Goal: Navigation & Orientation: Find specific page/section

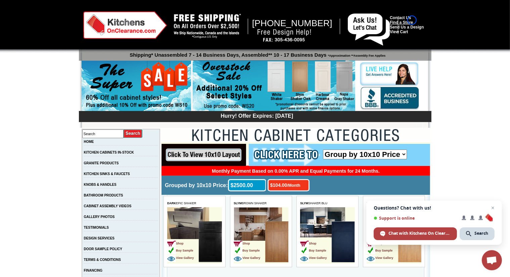
click at [412, 20] on link "Find a Store" at bounding box center [400, 22] width 23 height 5
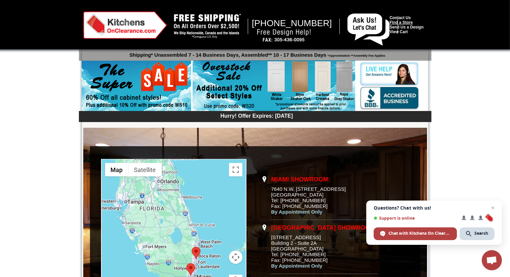
click at [412, 20] on link "Find a Store" at bounding box center [400, 22] width 23 height 5
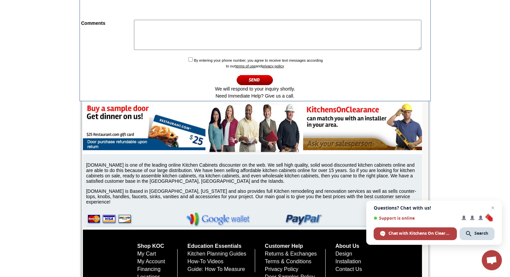
scroll to position [434, 0]
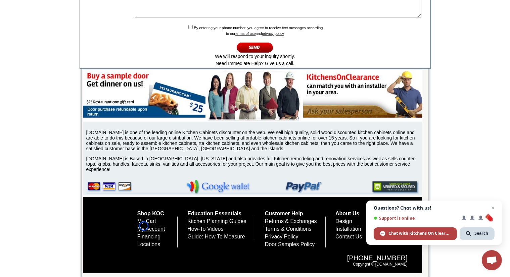
click at [144, 226] on link "My Account" at bounding box center [151, 229] width 28 height 6
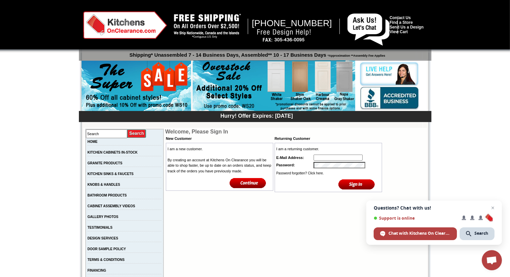
click at [144, 224] on td "GALLERY PHOTOS" at bounding box center [125, 218] width 78 height 11
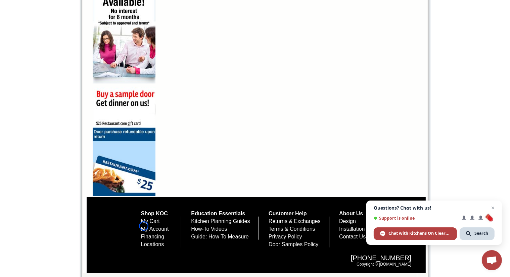
scroll to position [462, 0]
click at [373, 225] on span "Questions? Chat with us! Support is online Chat with Kitchens On Clearance Sear…" at bounding box center [434, 223] width 136 height 44
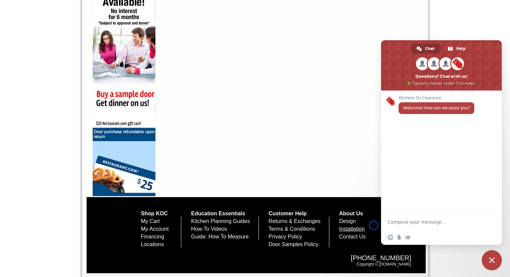
click at [365, 226] on link "Installation" at bounding box center [352, 229] width 26 height 6
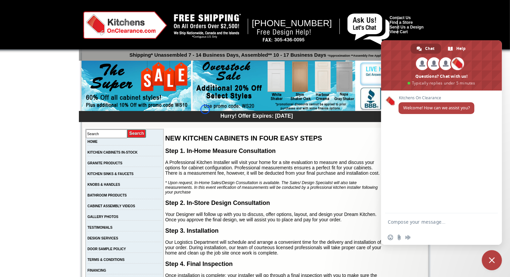
click at [205, 109] on img at bounding box center [274, 85] width 162 height 51
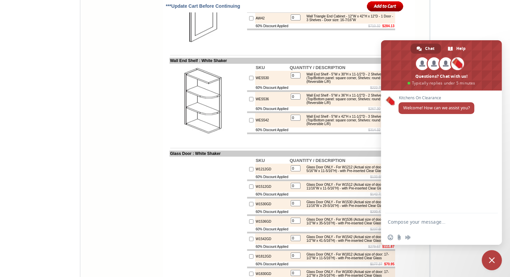
scroll to position [2057, 0]
